Goal: Information Seeking & Learning: Learn about a topic

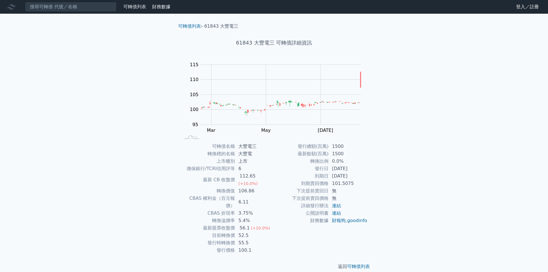
click at [376, 163] on div "可轉債列表 › 61843 大豐電三 61843 大豐電三 可轉債詳細資訊 Zoom Out 100 85 90 95 100 105 110 115 120…" at bounding box center [273, 146] width 219 height 265
drag, startPoint x: 356, startPoint y: 158, endPoint x: 364, endPoint y: 191, distance: 33.3
click at [364, 191] on tbody "發行總額(百萬) 1500 最新餘額(百萬) 1500 轉換比例 0.0% 發行日 [DATE] 到期日 [DATE] 到期賣回價格 101.5075 下次提…" at bounding box center [321, 184] width 94 height 82
click at [364, 191] on td "無" at bounding box center [347, 190] width 39 height 7
drag, startPoint x: 244, startPoint y: 180, endPoint x: 255, endPoint y: 208, distance: 29.5
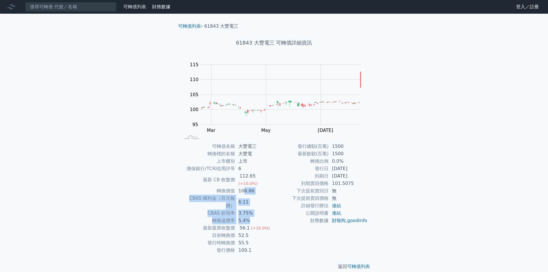
click at [255, 208] on tbody "可轉債名稱 大豐電三 轉換標的名稱 大豐電 上市櫃別 上市 擔保銀行/TCRI信用評等 6 最新 CB 收盤價 112.65 (+10.0%) 轉換價值 10…" at bounding box center [227, 198] width 94 height 111
click at [255, 217] on td "5.4%" at bounding box center [254, 220] width 39 height 7
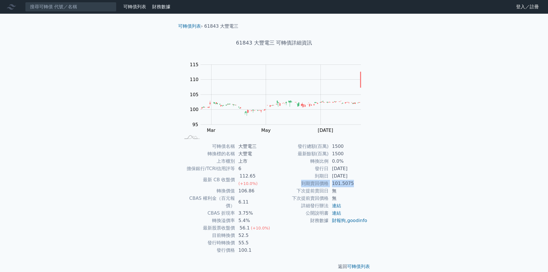
drag, startPoint x: 362, startPoint y: 181, endPoint x: 302, endPoint y: 186, distance: 61.0
click at [302, 186] on tr "到期賣回價格 101.5075" at bounding box center [321, 183] width 94 height 7
click at [302, 186] on td "到期賣回價格" at bounding box center [301, 183] width 54 height 7
drag, startPoint x: 299, startPoint y: 184, endPoint x: 361, endPoint y: 191, distance: 62.0
click at [361, 191] on tbody "發行總額(百萬) 1500 最新餘額(百萬) 1500 轉換比例 0.0% 發行日 [DATE] 到期日 [DATE] 到期賣回價格 101.5075 下次提…" at bounding box center [321, 184] width 94 height 82
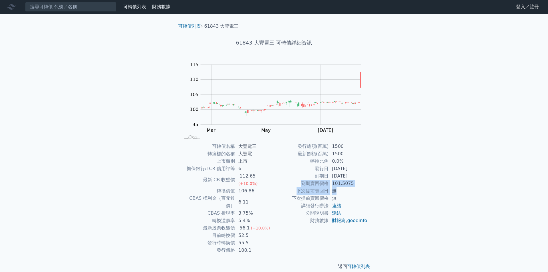
click at [361, 191] on td "無" at bounding box center [347, 190] width 39 height 7
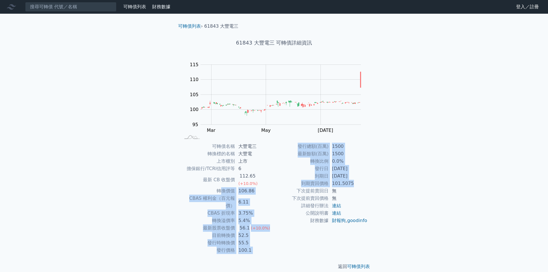
drag, startPoint x: 362, startPoint y: 183, endPoint x: 219, endPoint y: 185, distance: 142.1
click at [219, 185] on div "可轉債名稱 大豐電三 轉換標的名稱 大豐電 上市櫃別 上市 擔保銀行/TCRI信用評等 6 最新 CB 收盤價 112.65 (+10.0%) 轉換價值 10…" at bounding box center [273, 198] width 201 height 111
click at [219, 187] on td "轉換價值" at bounding box center [207, 190] width 54 height 7
